Goal: Task Accomplishment & Management: Use online tool/utility

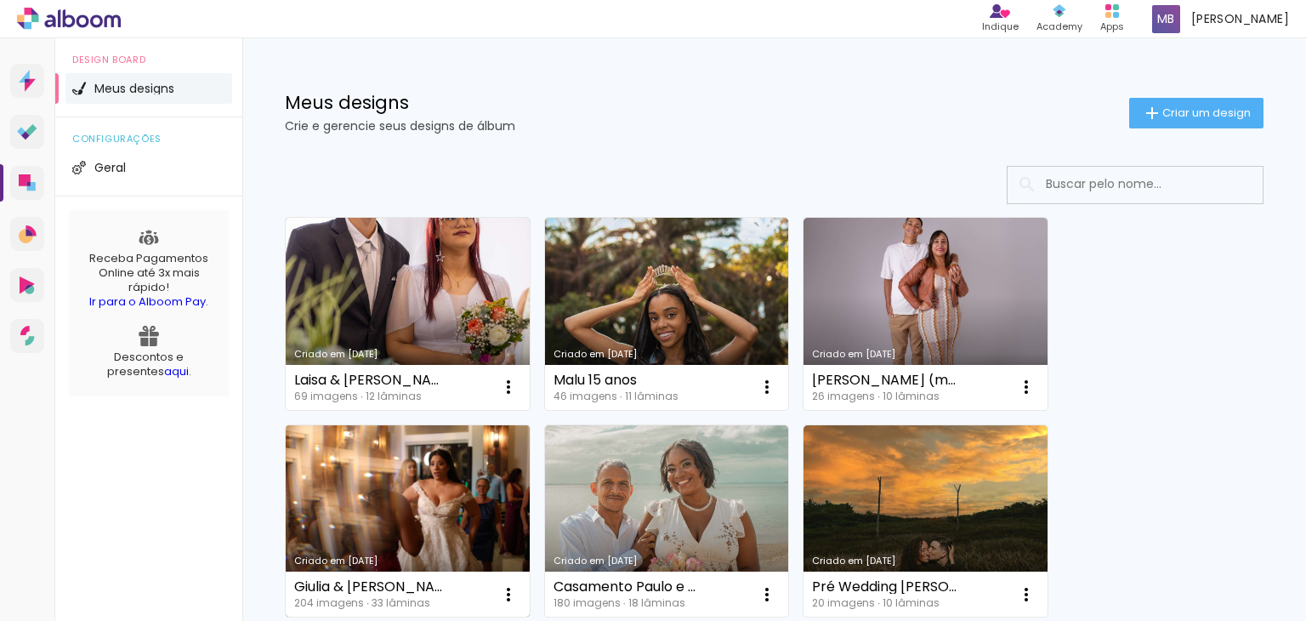
click at [398, 473] on link "Criado em [DATE]" at bounding box center [408, 521] width 244 height 192
